Goal: Task Accomplishment & Management: Use online tool/utility

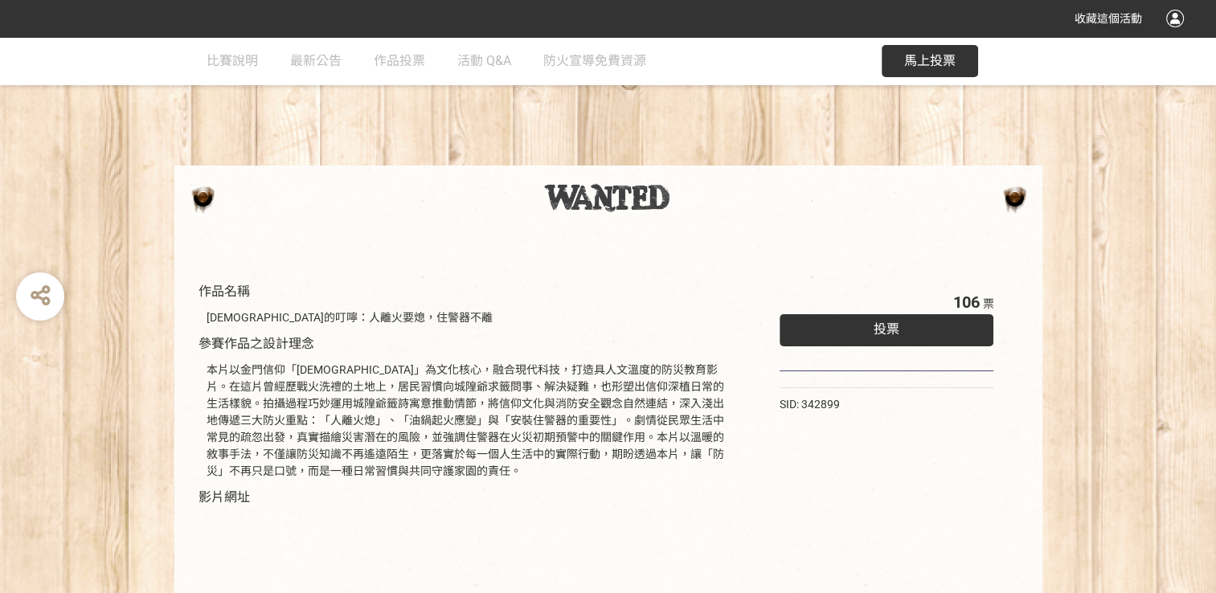
click at [879, 331] on span "投票" at bounding box center [886, 328] width 26 height 15
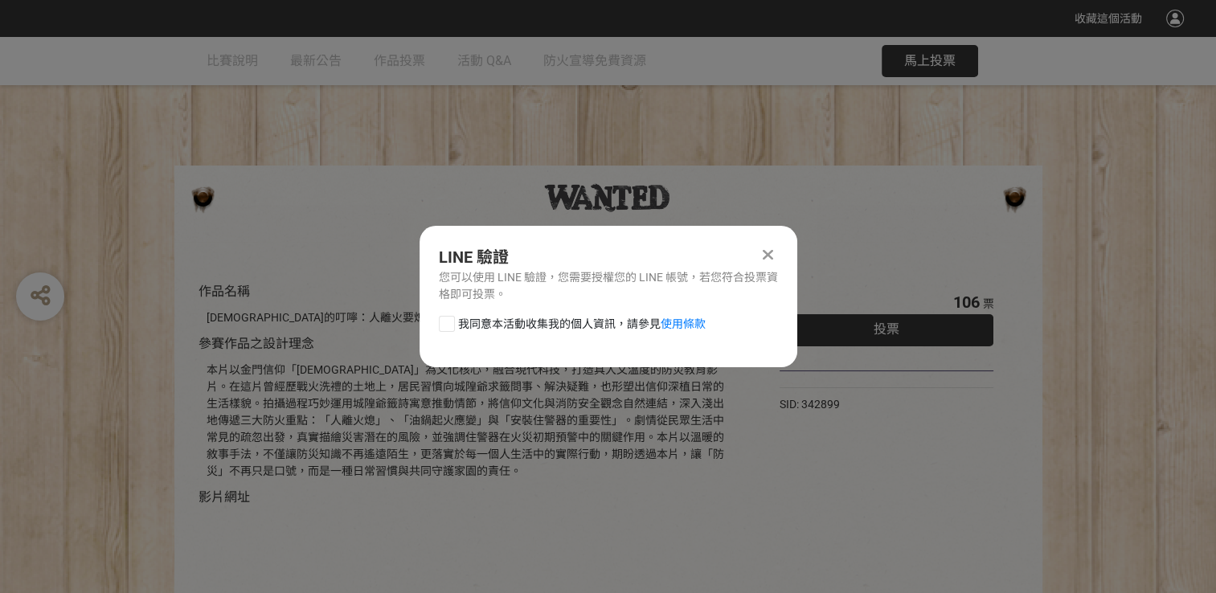
click at [454, 321] on label "我同意本活動收集我的個人資訊，請參見 使用條款" at bounding box center [572, 324] width 267 height 17
click at [450, 321] on input "我同意本活動收集我的個人資訊，請參見 使用條款" at bounding box center [444, 323] width 10 height 10
checkbox input "false"
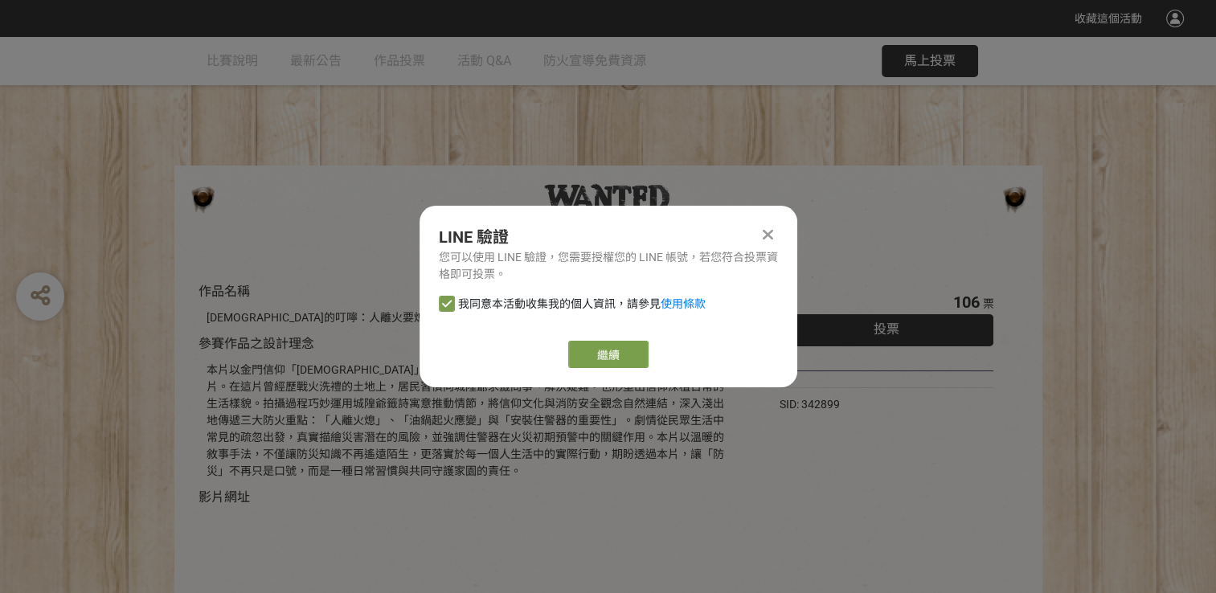
click at [762, 231] on div at bounding box center [767, 234] width 19 height 19
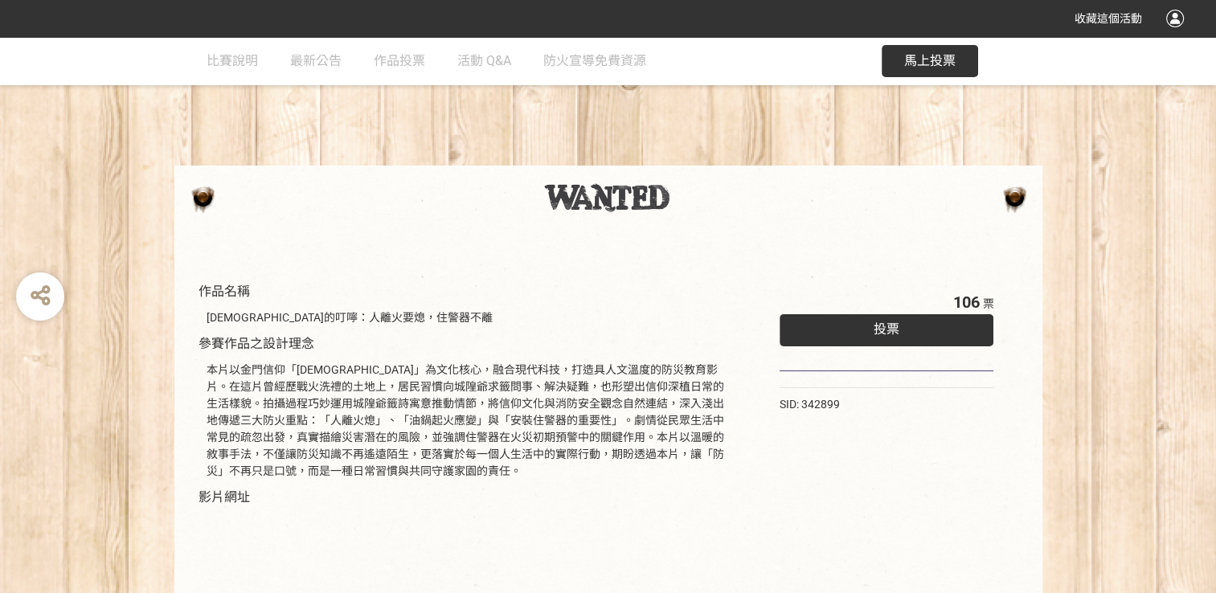
click at [876, 329] on span "投票" at bounding box center [886, 328] width 26 height 15
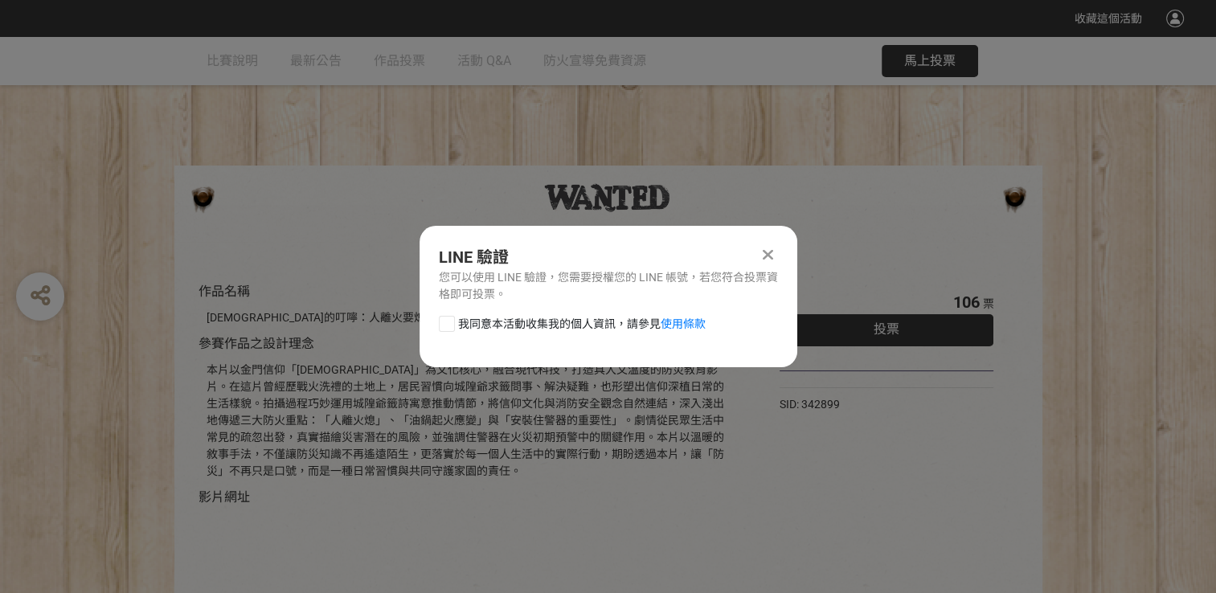
click at [446, 325] on div at bounding box center [447, 324] width 16 height 16
checkbox input "true"
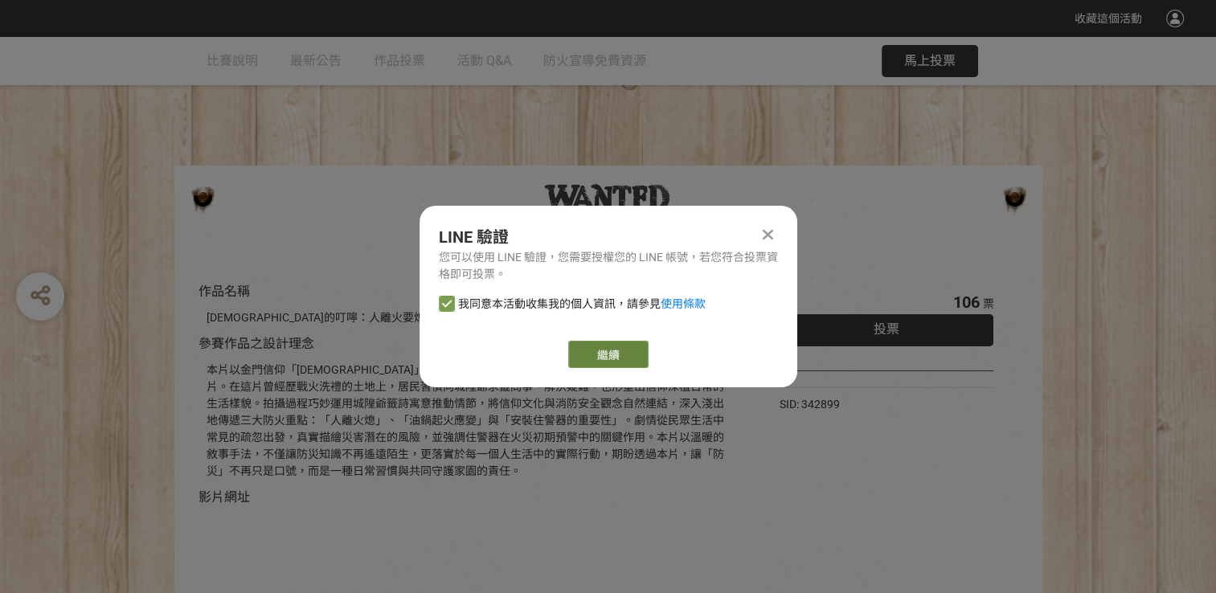
click at [623, 358] on link "繼續" at bounding box center [608, 354] width 80 height 27
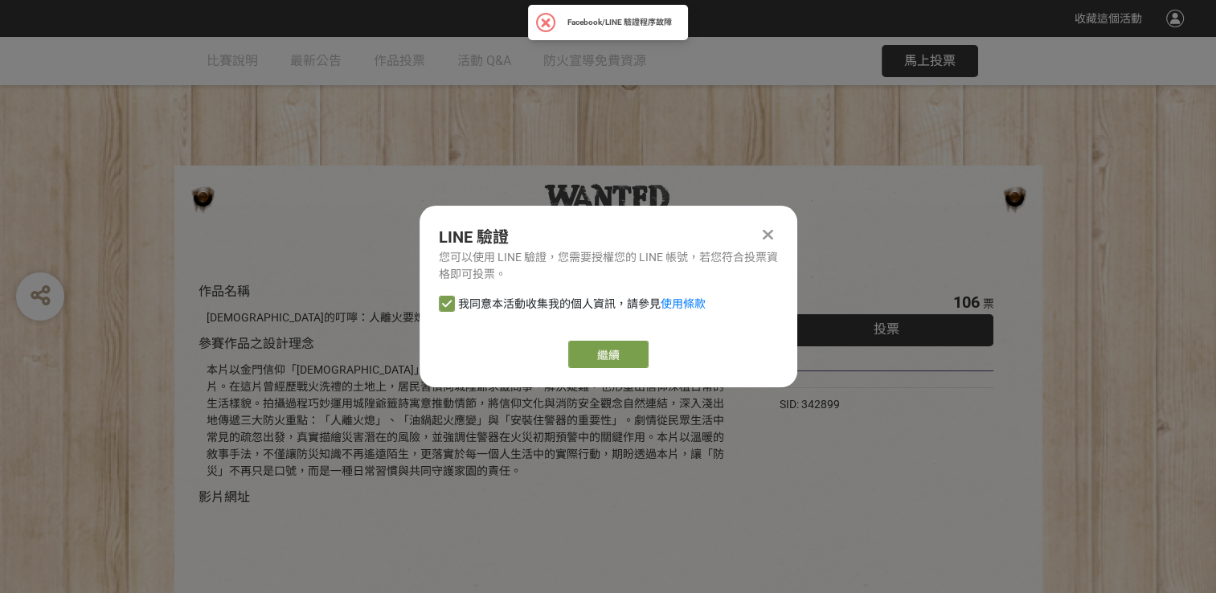
click at [771, 231] on icon at bounding box center [767, 235] width 10 height 16
